Goal: Task Accomplishment & Management: Manage account settings

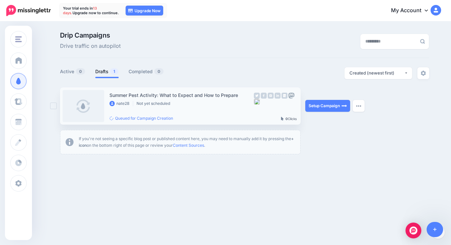
click at [195, 94] on div "Summer Pest Activity: What to Expect and How to Prepare" at bounding box center [181, 95] width 144 height 8
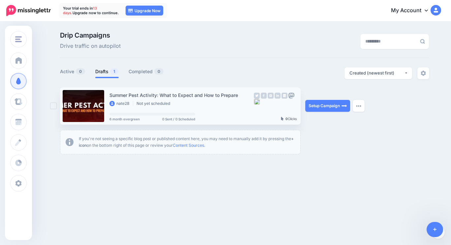
click at [207, 95] on div "Summer Pest Activity: What to Expect and How to Prepare" at bounding box center [181, 95] width 144 height 8
click at [320, 110] on link "Setup Campaign" at bounding box center [327, 106] width 45 height 12
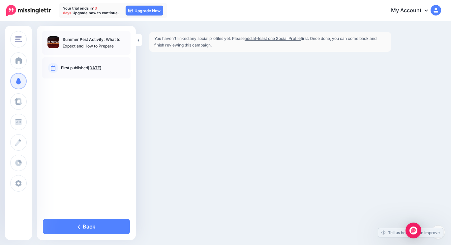
click at [265, 38] on link "add at-least one Social Profile" at bounding box center [272, 38] width 56 height 5
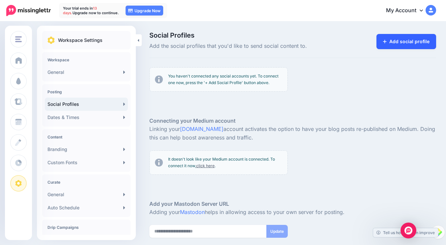
click at [411, 43] on link "Add social profile" at bounding box center [406, 41] width 60 height 15
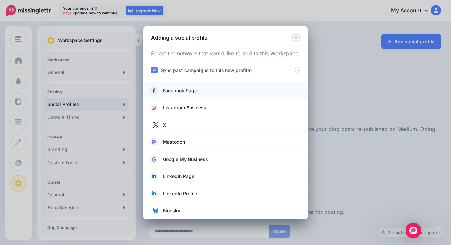
click at [239, 87] on link "Facebook Page" at bounding box center [226, 90] width 152 height 9
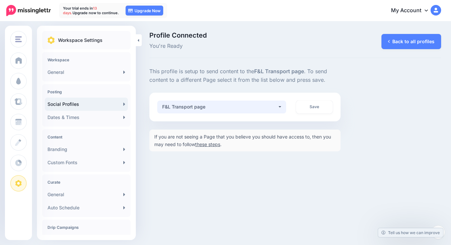
click at [278, 104] on button "F&L Transport page" at bounding box center [221, 106] width 129 height 13
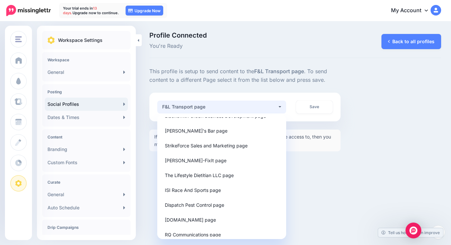
scroll to position [87, 0]
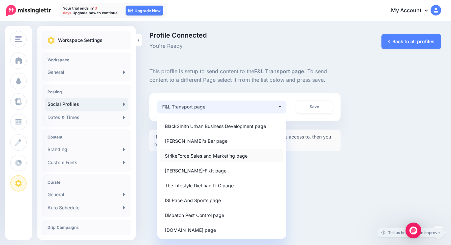
click at [232, 157] on span "StrikeForce Sales and Marketing page" at bounding box center [206, 156] width 83 height 8
select select "**********"
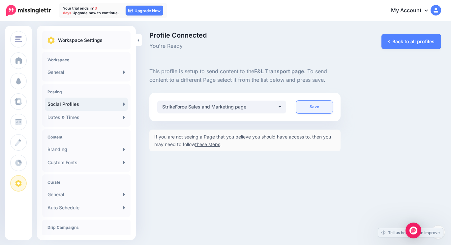
click at [322, 105] on link "Save" at bounding box center [314, 106] width 36 height 13
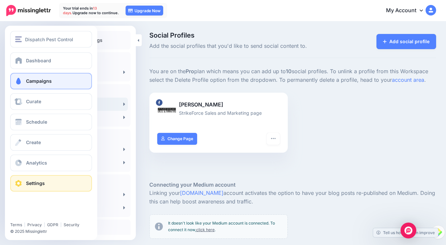
click at [21, 78] on span at bounding box center [18, 81] width 9 height 7
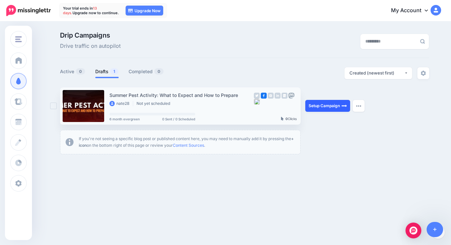
click at [332, 106] on link "Setup Campaign" at bounding box center [327, 106] width 45 height 12
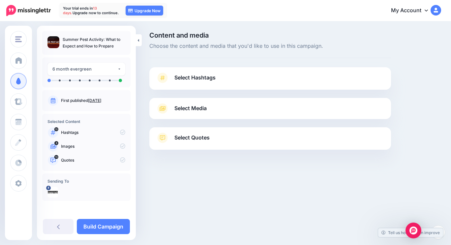
click at [246, 79] on link "Select Hashtags" at bounding box center [270, 80] width 228 height 17
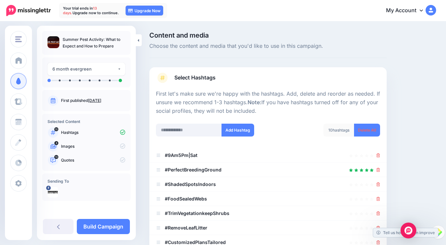
click at [246, 79] on link "Select Hashtags" at bounding box center [268, 80] width 224 height 17
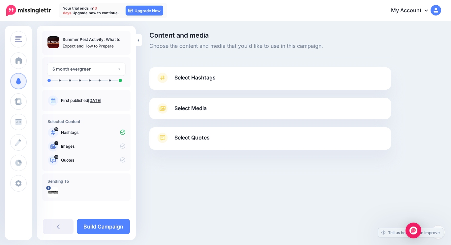
click at [230, 109] on link "Select Media" at bounding box center [270, 108] width 228 height 11
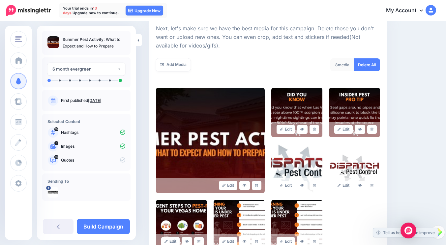
scroll to position [93, 0]
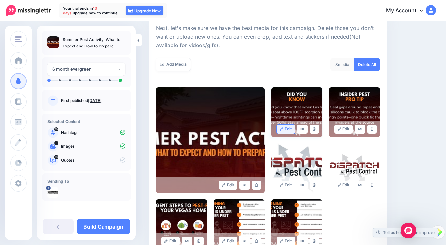
click at [290, 128] on link "Edit" at bounding box center [285, 129] width 19 height 9
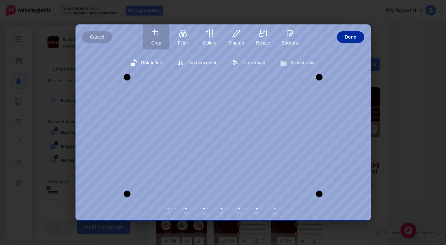
click at [354, 39] on span "Done" at bounding box center [351, 37] width 12 height 12
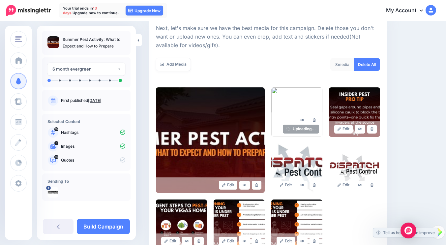
click at [96, 39] on p "Summer Pest Activity: What to Expect and How to Prepare" at bounding box center [94, 42] width 63 height 13
click at [228, 145] on img at bounding box center [210, 139] width 109 height 105
click at [233, 186] on link "Edit" at bounding box center [228, 185] width 19 height 9
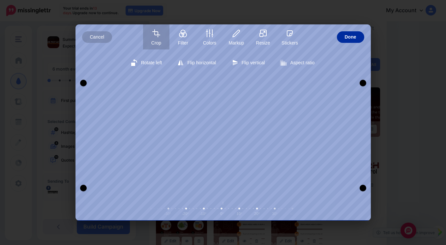
click at [349, 36] on span "Done" at bounding box center [351, 37] width 12 height 12
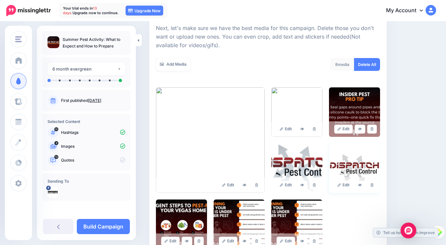
scroll to position [175, 0]
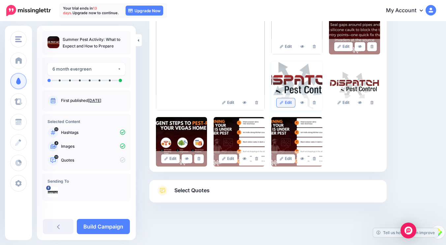
click at [287, 103] on link "Edit" at bounding box center [285, 102] width 19 height 9
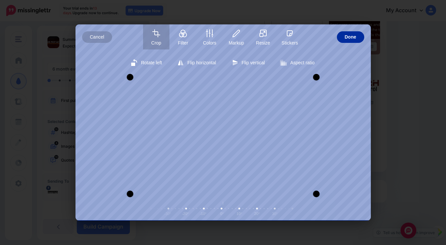
click at [352, 34] on span "Done" at bounding box center [351, 37] width 12 height 12
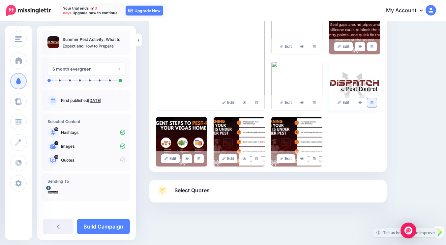
click at [373, 102] on icon at bounding box center [371, 103] width 3 height 4
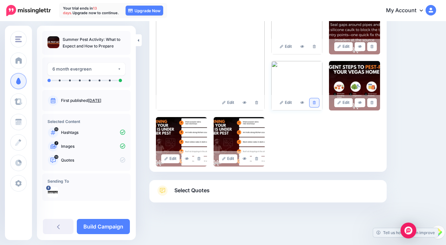
click at [316, 103] on icon at bounding box center [314, 103] width 3 height 4
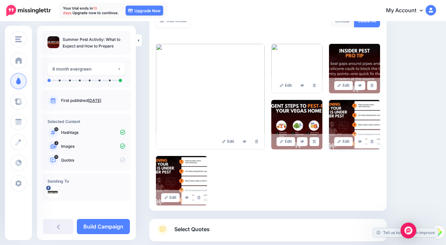
scroll to position [136, 0]
click at [196, 180] on div "Edit Edit Edit" at bounding box center [268, 124] width 224 height 161
click at [188, 196] on icon at bounding box center [187, 197] width 4 height 3
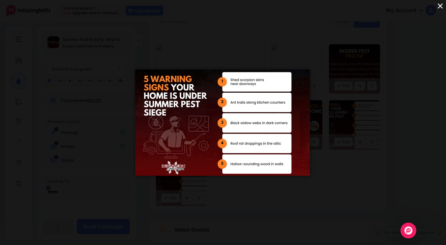
click at [212, 189] on div "×" at bounding box center [223, 122] width 446 height 245
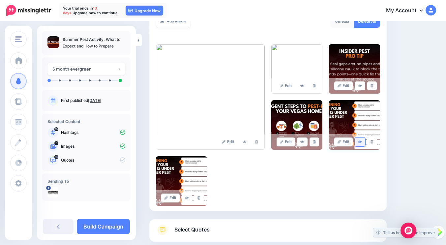
click at [362, 140] on icon at bounding box center [360, 142] width 4 height 4
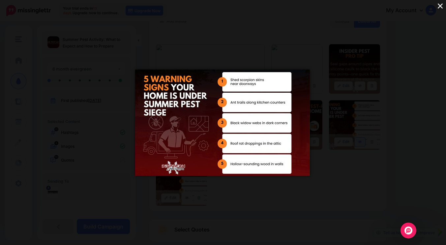
click at [366, 140] on div "×" at bounding box center [223, 122] width 446 height 245
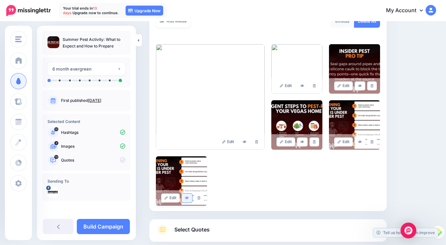
click at [190, 196] on link at bounding box center [187, 197] width 11 height 9
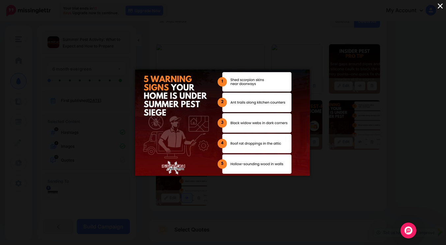
click at [190, 196] on div "×" at bounding box center [223, 122] width 446 height 245
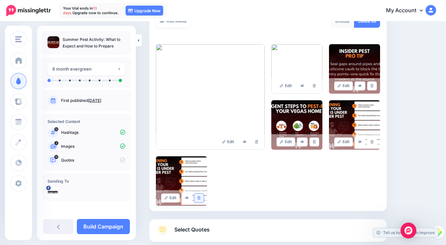
click at [200, 197] on icon at bounding box center [198, 198] width 3 height 4
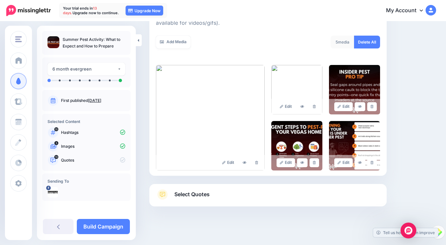
scroll to position [119, 0]
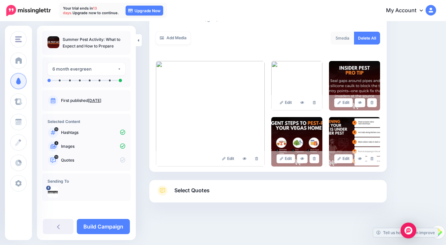
click at [247, 191] on link "Select Quotes" at bounding box center [268, 193] width 224 height 17
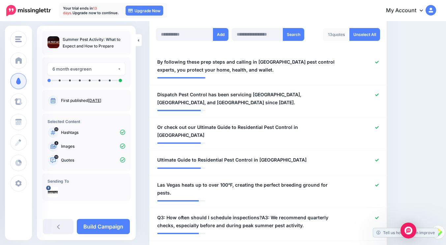
scroll to position [178, 0]
click at [266, 92] on span "Dispatch Pest Control has been servicing Las Vegas, Henderson, and Boulder City…" at bounding box center [248, 98] width 183 height 16
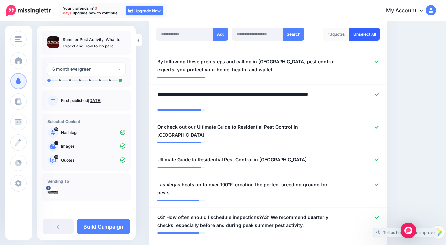
click at [369, 34] on link "Unselect All" at bounding box center [364, 34] width 31 height 13
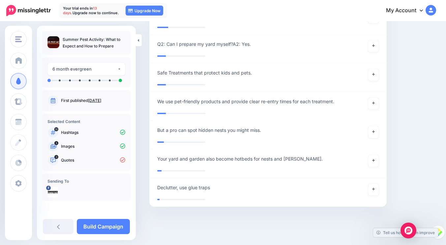
scroll to position [1333, 0]
click at [375, 155] on link at bounding box center [373, 161] width 11 height 12
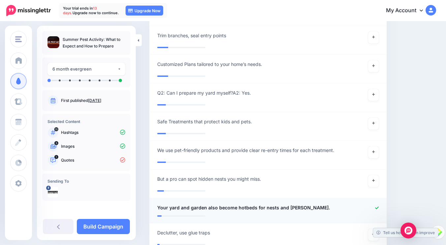
scroll to position [1283, 0]
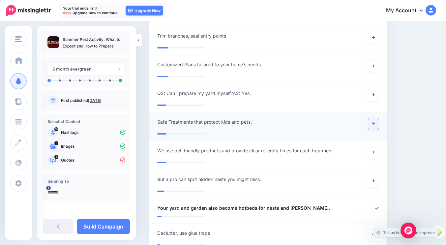
click at [375, 122] on link at bounding box center [373, 124] width 11 height 12
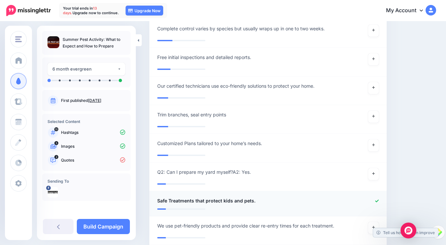
scroll to position [1223, 0]
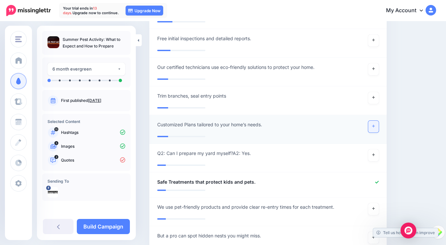
click at [376, 124] on link at bounding box center [373, 127] width 11 height 12
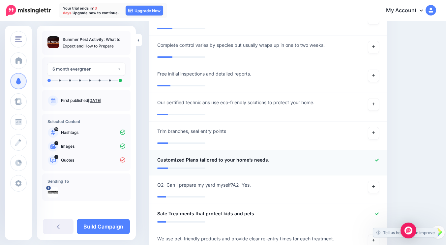
scroll to position [1164, 0]
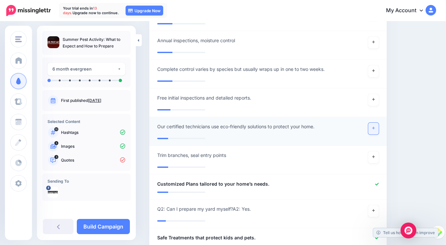
click at [376, 124] on link at bounding box center [373, 129] width 11 height 12
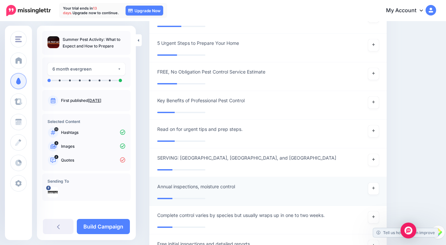
scroll to position [1016, 0]
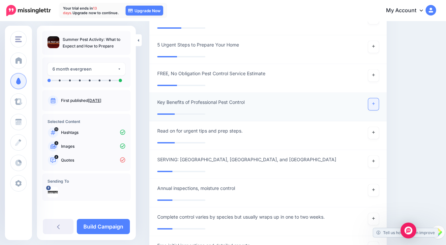
click at [375, 102] on icon at bounding box center [373, 104] width 3 height 4
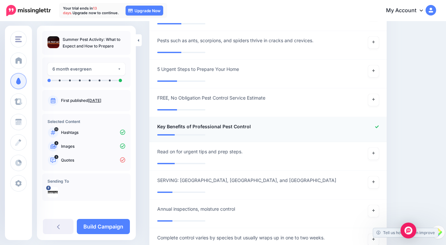
scroll to position [991, 0]
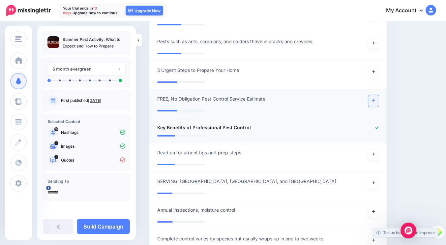
click at [375, 99] on icon at bounding box center [373, 100] width 3 height 3
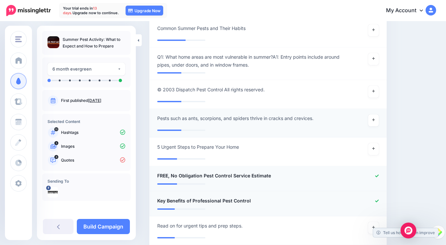
scroll to position [914, 0]
click at [375, 118] on link at bounding box center [373, 121] width 11 height 12
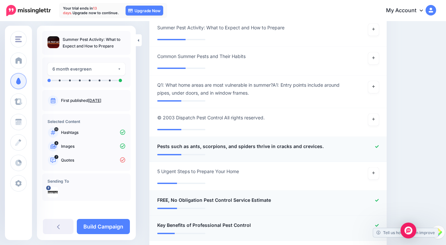
scroll to position [872, 0]
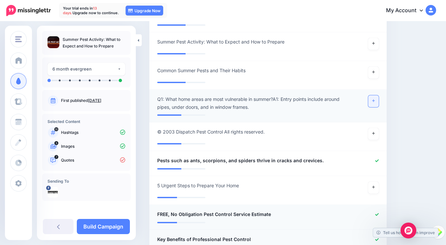
click at [378, 95] on link at bounding box center [373, 101] width 11 height 12
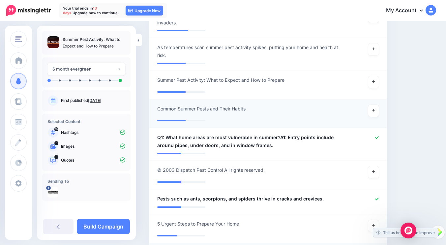
scroll to position [830, 0]
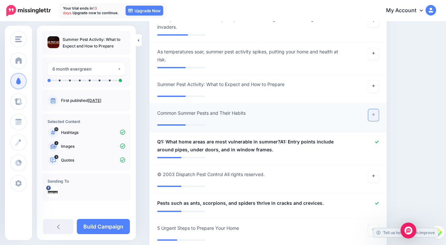
click at [376, 109] on link at bounding box center [373, 115] width 11 height 12
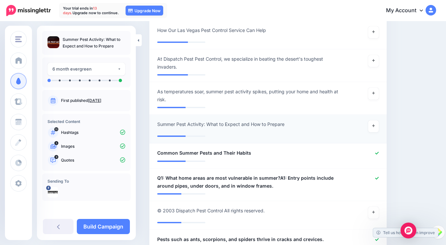
scroll to position [789, 0]
click at [374, 122] on link at bounding box center [373, 127] width 11 height 12
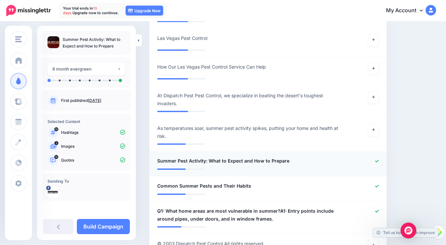
scroll to position [753, 0]
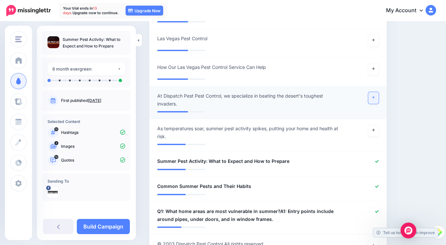
click at [377, 92] on link at bounding box center [373, 98] width 11 height 12
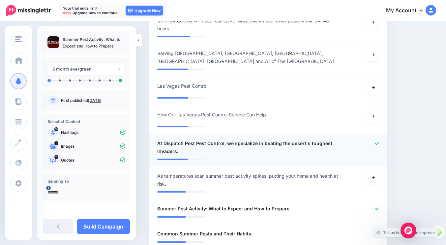
scroll to position [705, 0]
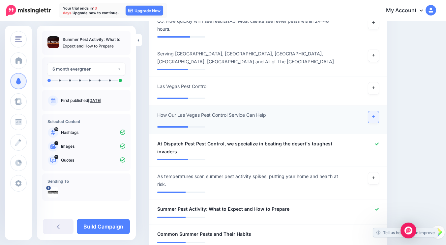
click at [378, 111] on link at bounding box center [373, 117] width 11 height 12
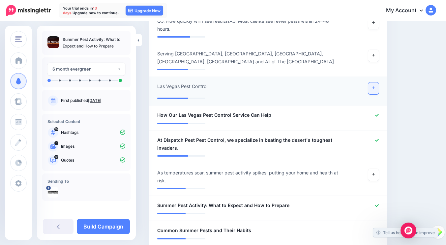
click at [379, 86] on link at bounding box center [373, 88] width 11 height 12
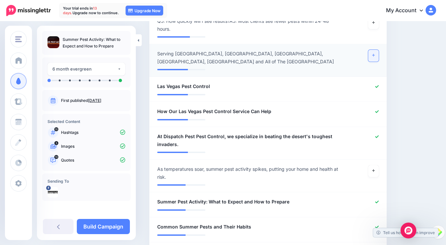
click at [379, 51] on link at bounding box center [373, 56] width 11 height 12
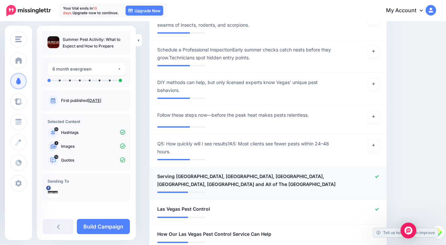
scroll to position [581, 0]
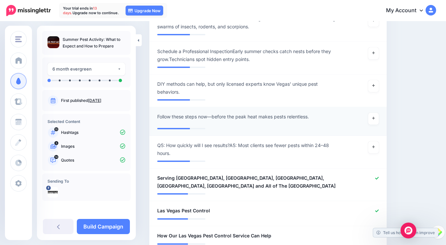
click at [342, 107] on li "**********" at bounding box center [267, 121] width 237 height 29
click at [375, 85] on link at bounding box center [373, 86] width 11 height 12
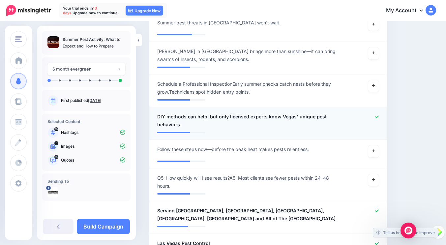
scroll to position [548, 0]
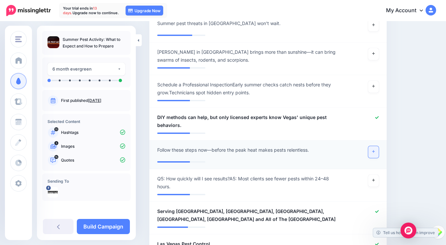
click at [379, 151] on link at bounding box center [373, 152] width 11 height 12
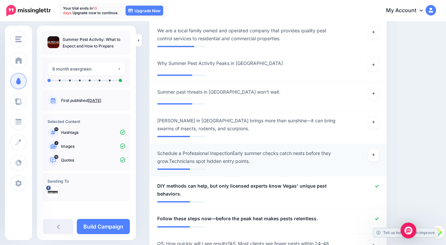
scroll to position [477, 0]
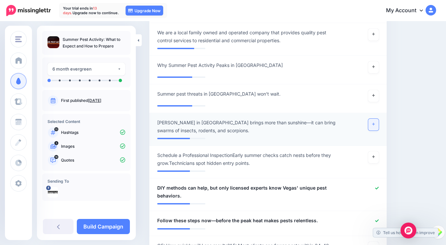
click at [375, 126] on link at bounding box center [373, 125] width 11 height 12
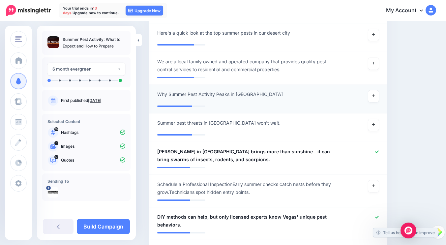
scroll to position [447, 0]
click at [374, 93] on link at bounding box center [373, 97] width 11 height 12
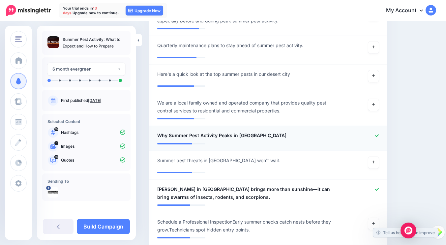
scroll to position [406, 0]
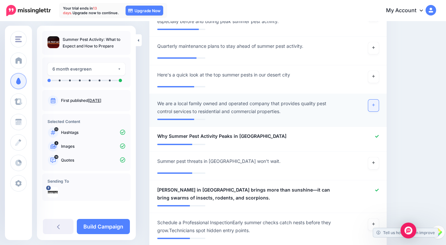
click at [375, 106] on icon at bounding box center [373, 105] width 3 height 4
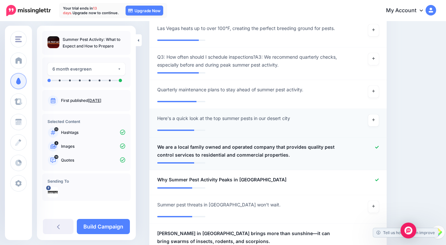
scroll to position [362, 0]
click at [375, 116] on link at bounding box center [373, 121] width 11 height 12
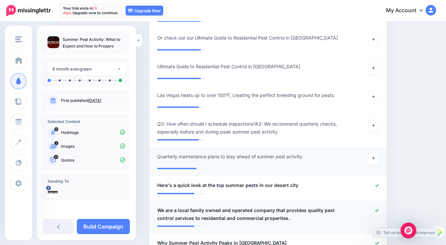
scroll to position [293, 0]
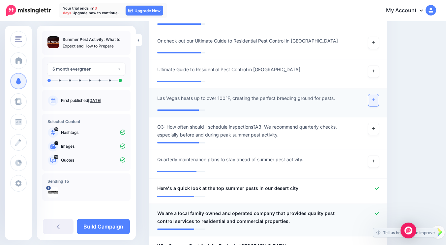
click at [375, 99] on icon at bounding box center [373, 100] width 3 height 4
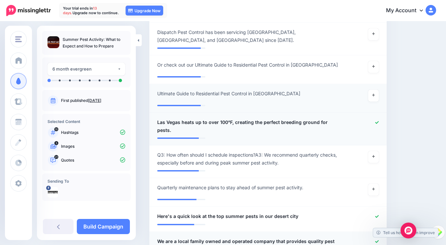
scroll to position [269, 0]
click at [379, 94] on link at bounding box center [373, 96] width 11 height 12
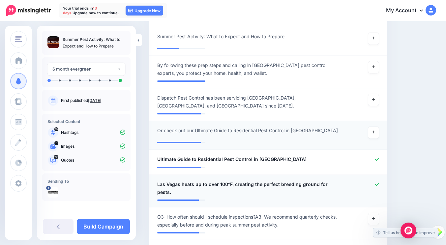
scroll to position [203, 0]
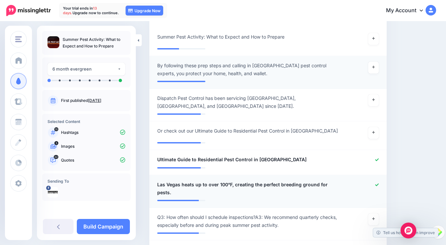
click at [357, 85] on li "**********" at bounding box center [267, 72] width 237 height 33
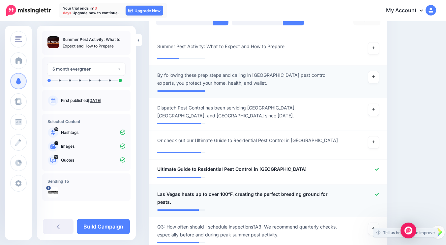
scroll to position [193, 0]
click at [358, 86] on div at bounding box center [364, 79] width 39 height 16
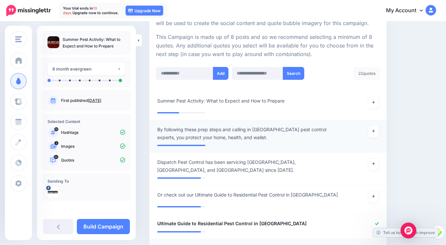
scroll to position [138, 0]
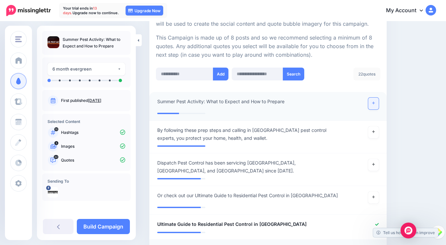
click at [375, 103] on link at bounding box center [373, 104] width 11 height 12
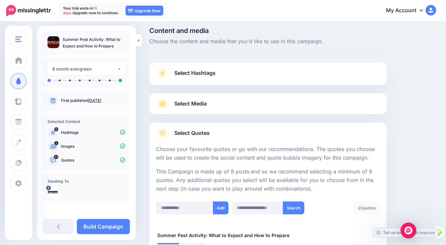
scroll to position [0, 0]
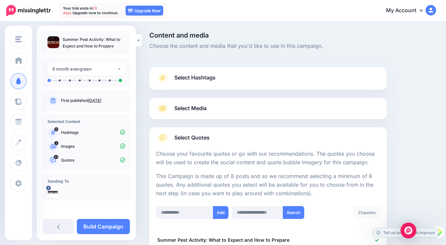
click at [321, 138] on link "Select Quotes" at bounding box center [268, 140] width 224 height 17
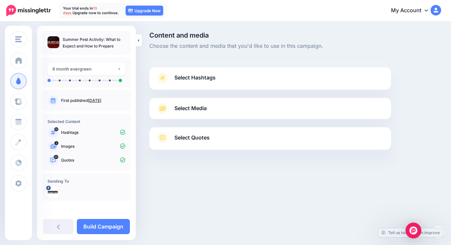
click at [269, 76] on link "Select Hashtags" at bounding box center [270, 80] width 228 height 17
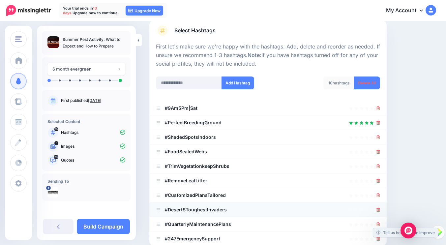
scroll to position [39, 0]
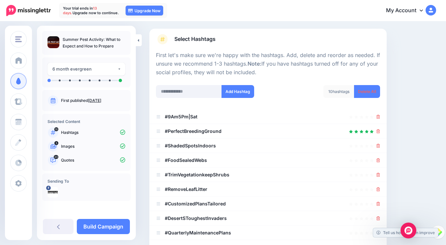
click at [270, 39] on link "Select Hashtags" at bounding box center [268, 42] width 224 height 17
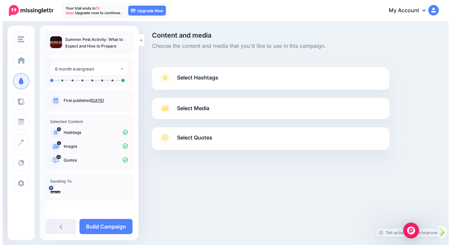
scroll to position [0, 0]
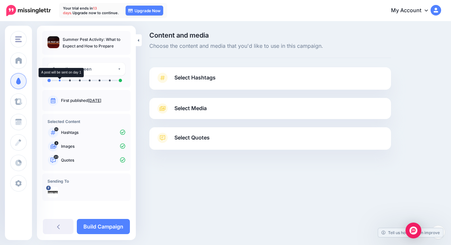
click at [60, 81] on li at bounding box center [60, 80] width 2 height 2
click at [95, 68] on div "6 month evergreen" at bounding box center [84, 69] width 65 height 8
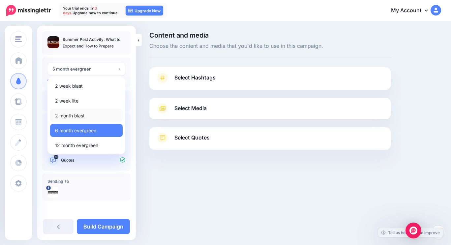
click at [75, 114] on span "2 month blast" at bounding box center [70, 116] width 30 height 8
select select "******"
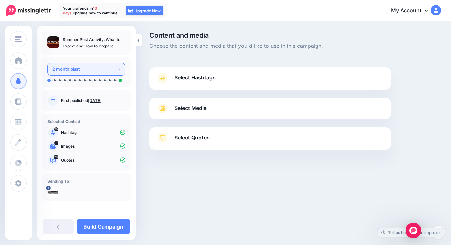
click at [106, 71] on div "2 month blast" at bounding box center [84, 69] width 65 height 8
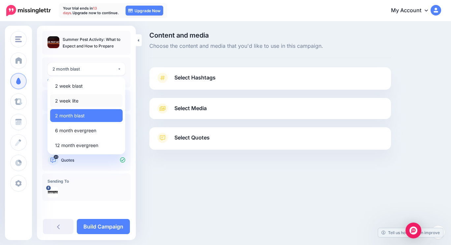
click at [79, 101] on link "2 week lite" at bounding box center [86, 100] width 72 height 13
select select "******"
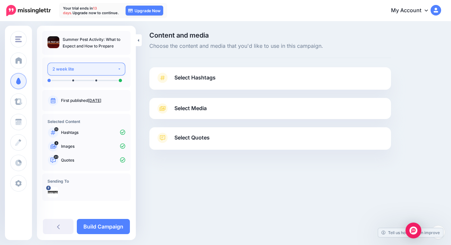
click at [99, 71] on div "2 week lite" at bounding box center [84, 69] width 65 height 8
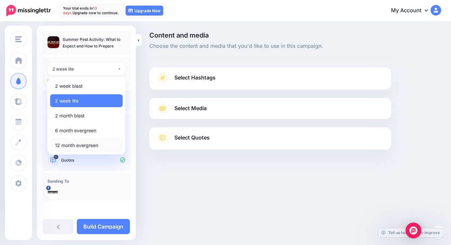
click at [64, 146] on span "12 month evergreen" at bounding box center [76, 145] width 43 height 8
select select "******"
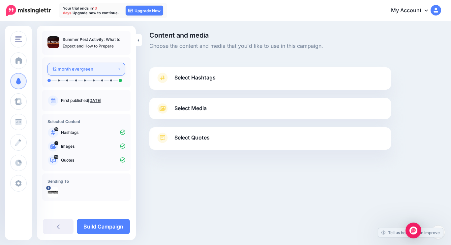
click at [97, 71] on div "12 month evergreen" at bounding box center [84, 69] width 65 height 8
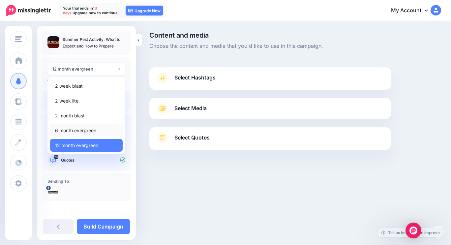
click at [76, 126] on link "6 month evergreen" at bounding box center [86, 130] width 72 height 13
select select "******"
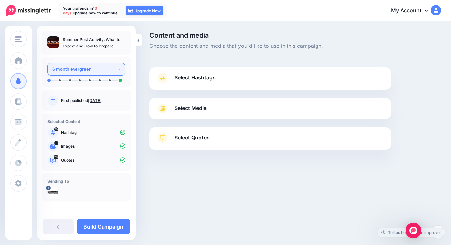
click at [80, 69] on div "6 month evergreen" at bounding box center [84, 69] width 65 height 8
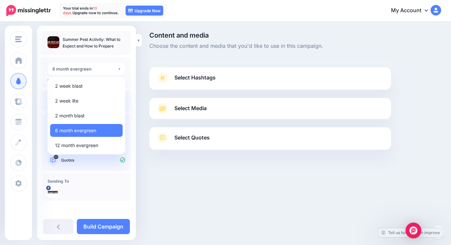
click at [67, 94] on ul "2 week blast 2 week lite 2 month blast 6 month evergreen 12 month evergreen" at bounding box center [86, 115] width 72 height 72
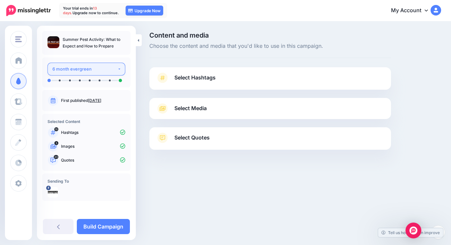
click at [76, 68] on div "6 month evergreen" at bounding box center [84, 69] width 65 height 8
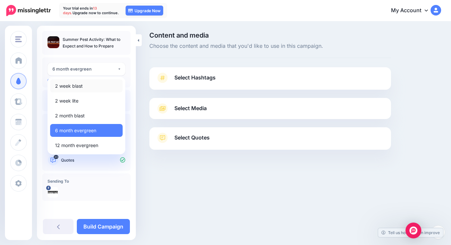
click at [71, 86] on span "2 week blast" at bounding box center [69, 86] width 28 height 8
select select "******"
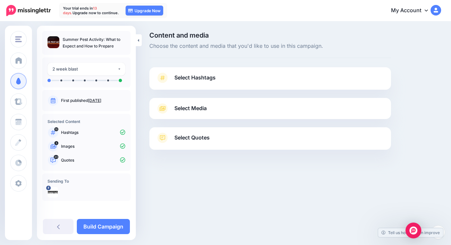
click at [76, 77] on div at bounding box center [86, 76] width 78 height 3
click at [95, 74] on button "2 week blast" at bounding box center [86, 69] width 78 height 13
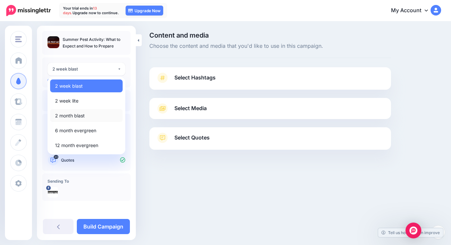
click at [81, 116] on span "2 month blast" at bounding box center [70, 116] width 30 height 8
select select "******"
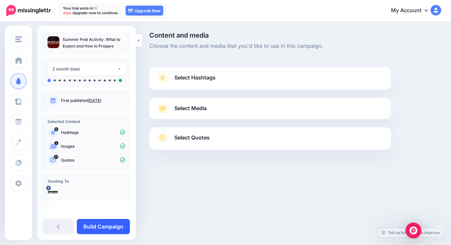
click at [103, 223] on link "Build Campaign" at bounding box center [103, 226] width 53 height 15
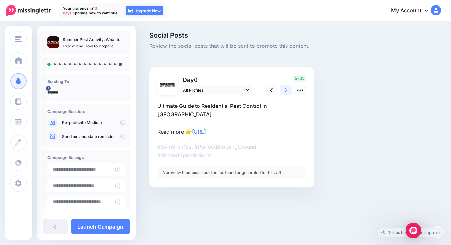
click at [286, 91] on icon at bounding box center [285, 90] width 3 height 4
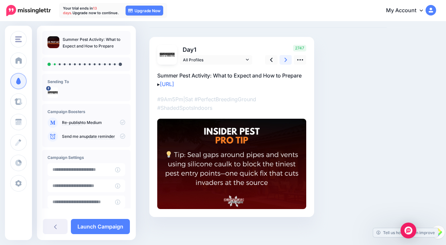
scroll to position [32, 0]
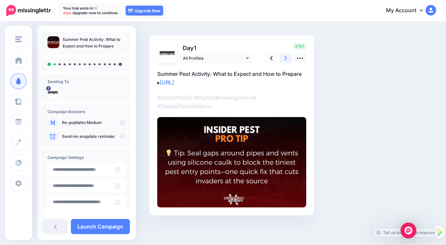
click at [283, 60] on link at bounding box center [285, 58] width 13 height 10
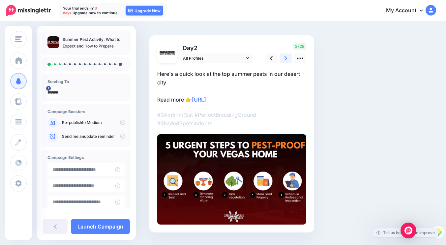
click at [283, 60] on link at bounding box center [285, 58] width 13 height 10
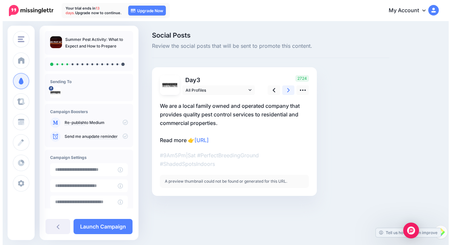
scroll to position [0, 0]
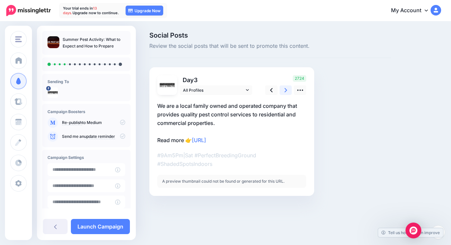
click at [287, 88] on link at bounding box center [285, 90] width 13 height 10
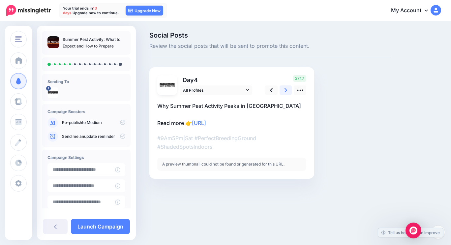
click at [287, 88] on link at bounding box center [285, 90] width 13 height 10
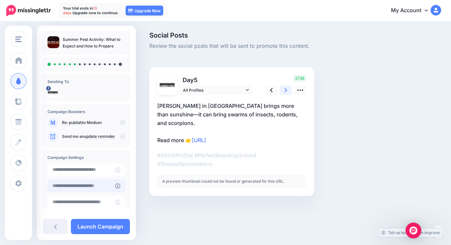
scroll to position [37, 0]
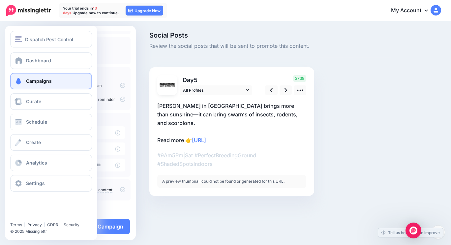
click at [22, 80] on span at bounding box center [18, 81] width 9 height 7
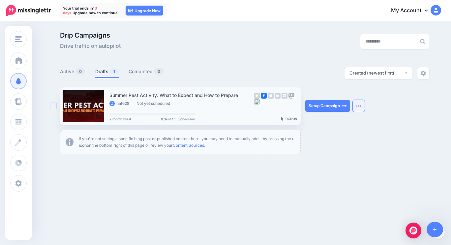
click at [356, 105] on img "button" at bounding box center [358, 106] width 5 height 2
click at [423, 73] on img at bounding box center [422, 73] width 5 height 5
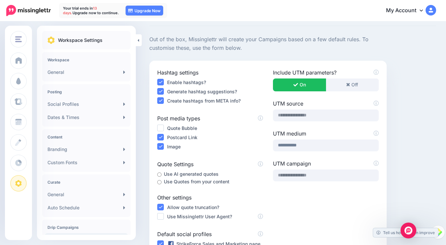
scroll to position [47, 0]
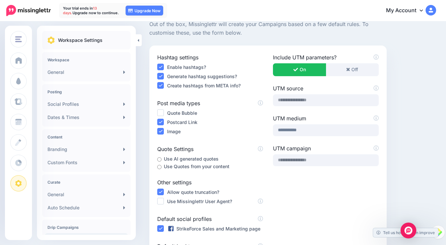
click at [159, 111] on ins at bounding box center [160, 112] width 7 height 7
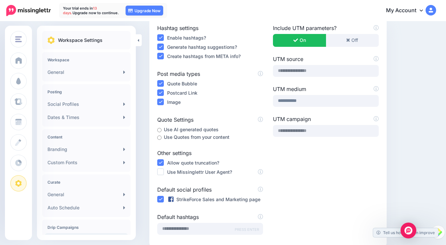
scroll to position [77, 0]
click at [163, 161] on ins at bounding box center [160, 161] width 7 height 7
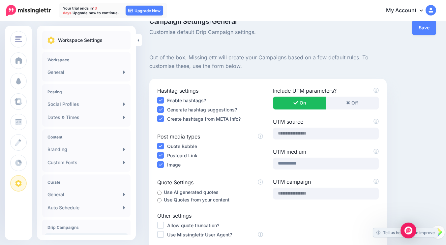
scroll to position [0, 0]
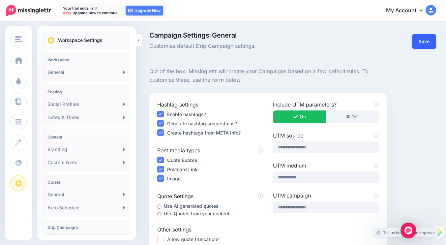
click at [430, 44] on button "Save" at bounding box center [424, 41] width 24 height 15
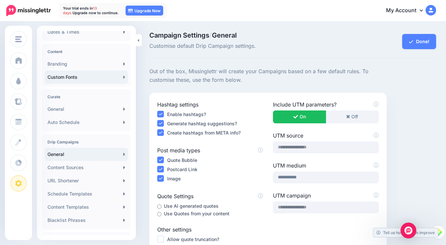
scroll to position [117, 0]
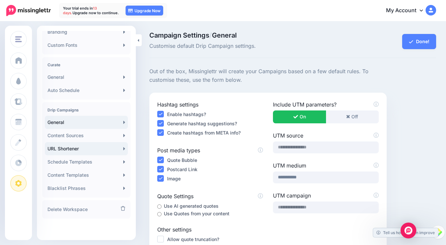
click at [77, 150] on link "URL Shortener" at bounding box center [86, 148] width 83 height 13
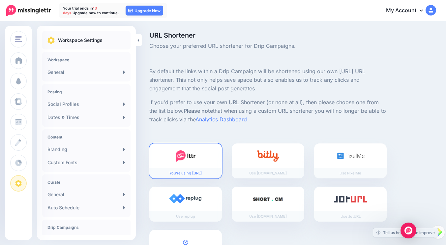
scroll to position [38, 0]
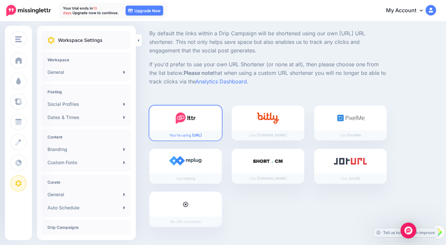
click at [189, 208] on div at bounding box center [185, 204] width 72 height 25
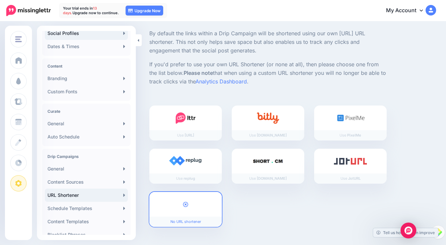
scroll to position [117, 0]
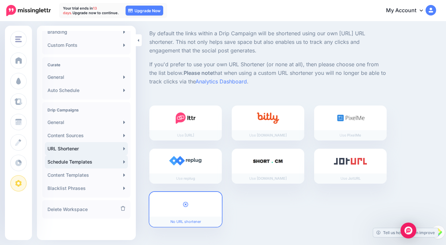
click at [78, 163] on link "Schedule Templates" at bounding box center [86, 161] width 83 height 13
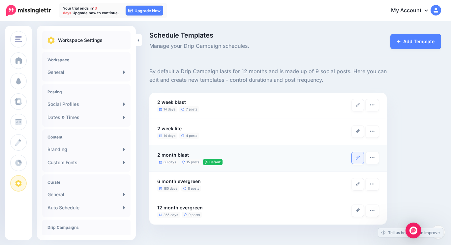
click at [359, 157] on icon at bounding box center [357, 158] width 4 height 4
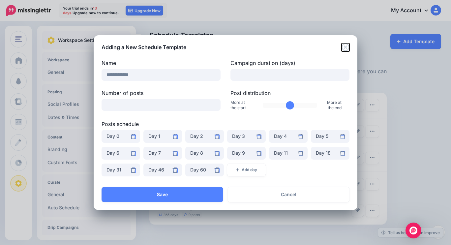
click at [345, 49] on icon "Close" at bounding box center [345, 47] width 8 height 8
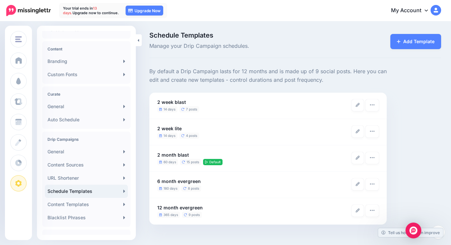
scroll to position [117, 0]
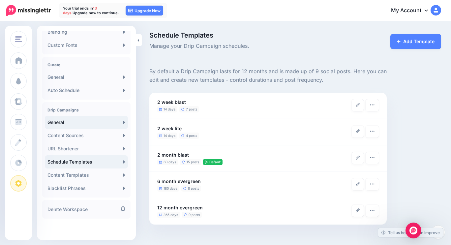
click at [69, 124] on link "General" at bounding box center [86, 122] width 83 height 13
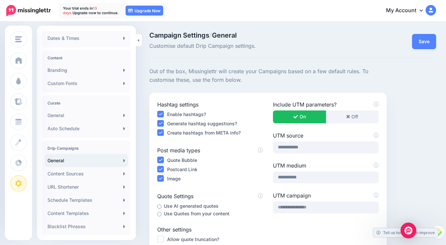
scroll to position [80, 0]
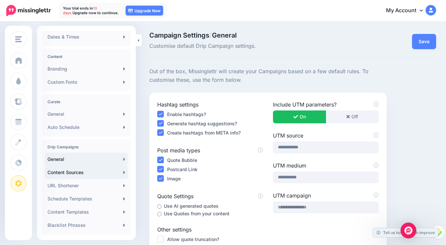
click at [72, 174] on link "Content Sources" at bounding box center [86, 172] width 83 height 13
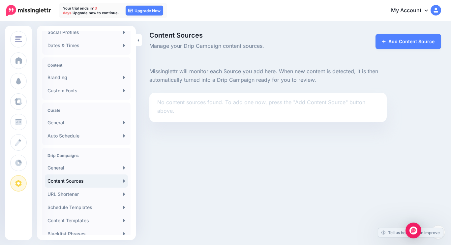
scroll to position [117, 0]
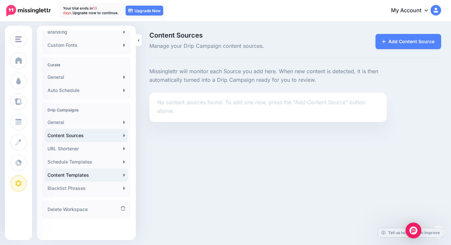
click at [70, 172] on link "Content Templates" at bounding box center [86, 174] width 83 height 13
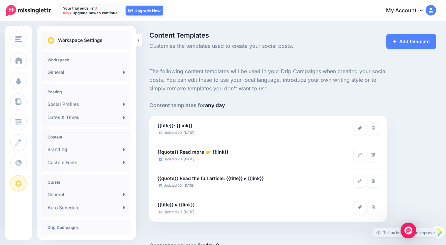
drag, startPoint x: 0, startPoint y: 0, endPoint x: 197, endPoint y: 230, distance: 302.3
click at [197, 230] on div at bounding box center [267, 231] width 237 height 20
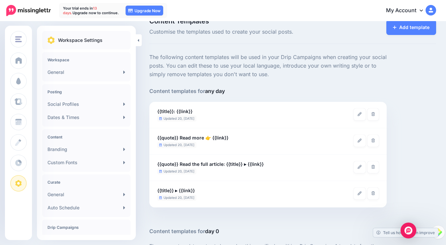
scroll to position [15, 0]
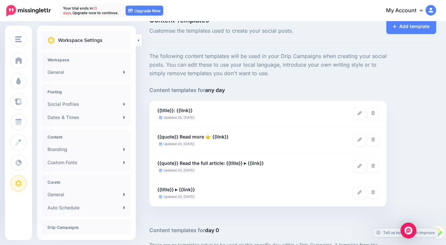
drag, startPoint x: 197, startPoint y: 230, endPoint x: 142, endPoint y: 186, distance: 69.4
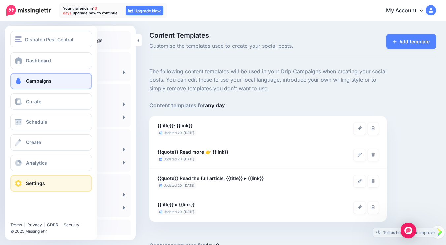
click at [36, 81] on span "Campaigns" at bounding box center [39, 81] width 26 height 6
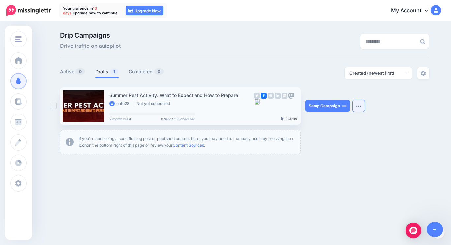
click at [362, 107] on button "button" at bounding box center [359, 106] width 12 height 12
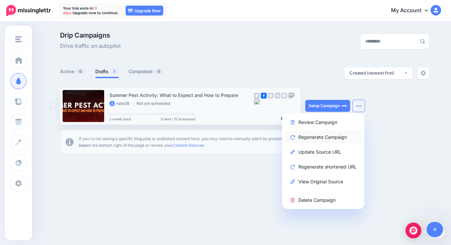
click at [331, 137] on link "Regenerate Campaign" at bounding box center [323, 136] width 77 height 13
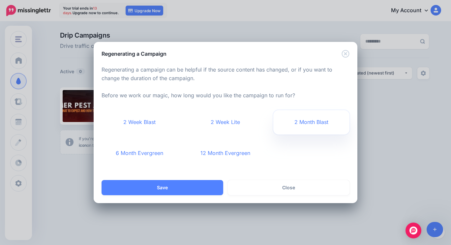
click at [318, 120] on link "2 Month Blast" at bounding box center [311, 122] width 76 height 24
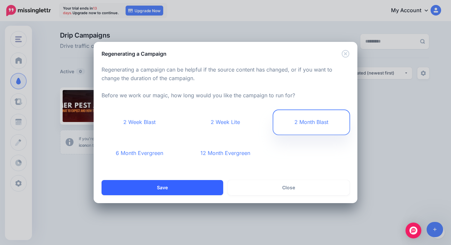
click at [198, 191] on button "Save" at bounding box center [162, 187] width 122 height 15
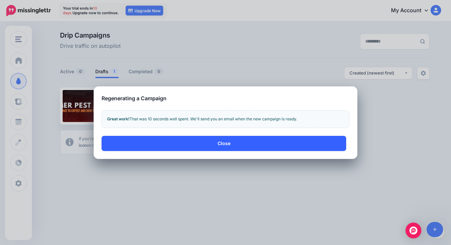
click at [203, 137] on button "Close" at bounding box center [223, 143] width 244 height 15
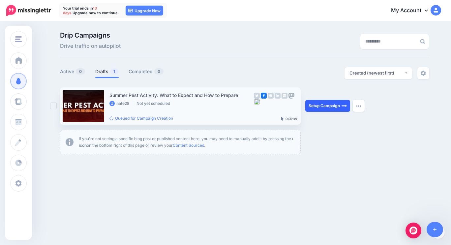
click at [326, 105] on link "Setup Campaign" at bounding box center [327, 106] width 45 height 12
